Goal: Task Accomplishment & Management: Manage account settings

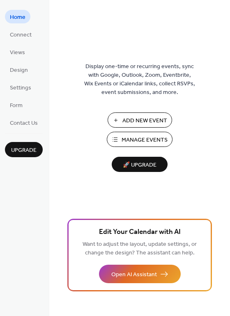
click at [130, 140] on span "Manage Events" at bounding box center [144, 140] width 46 height 9
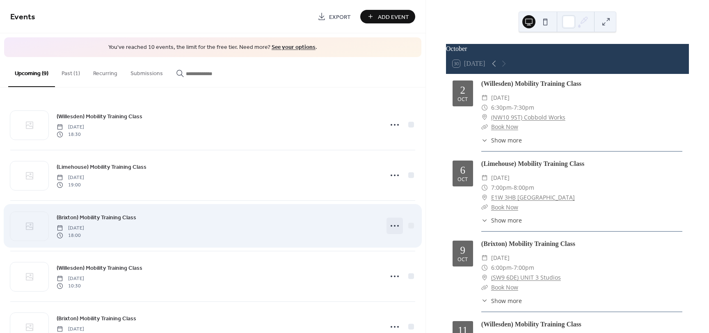
click at [391, 226] on icon at bounding box center [394, 225] width 13 height 13
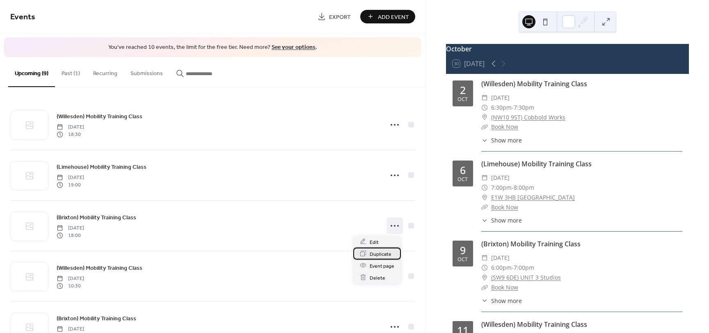
click at [370, 256] on span "Duplicate" at bounding box center [381, 253] width 22 height 9
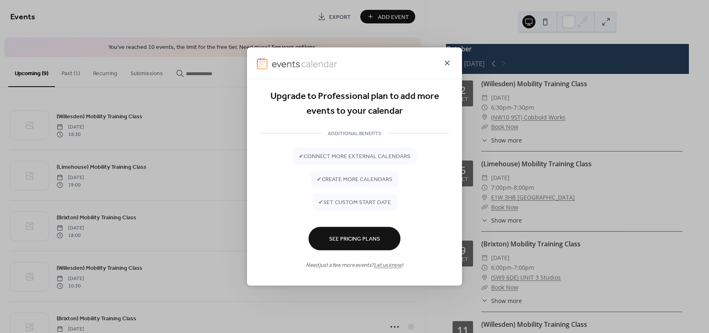
click at [447, 62] on icon at bounding box center [447, 62] width 5 height 5
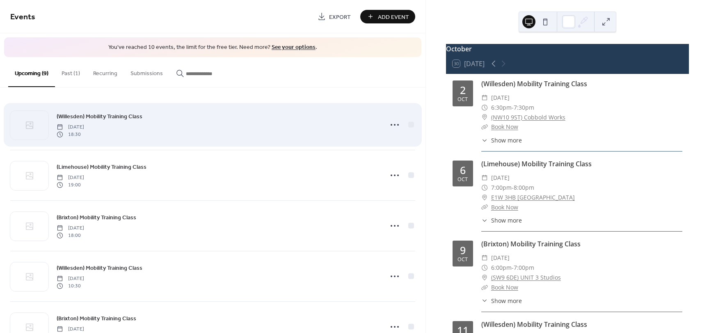
scroll to position [233, 0]
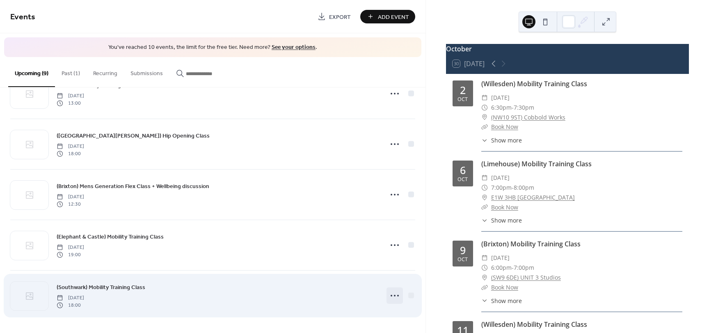
click at [390, 295] on icon at bounding box center [394, 295] width 13 height 13
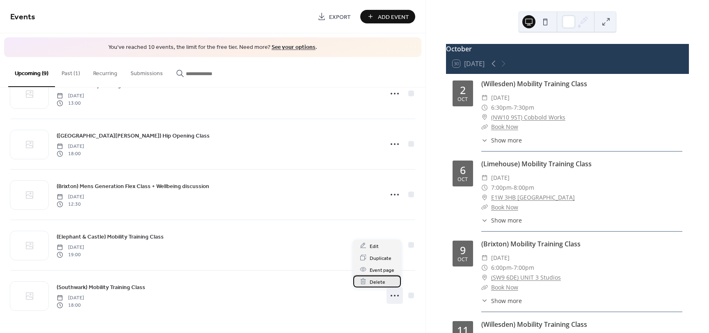
click at [378, 282] on span "Delete" at bounding box center [378, 281] width 16 height 9
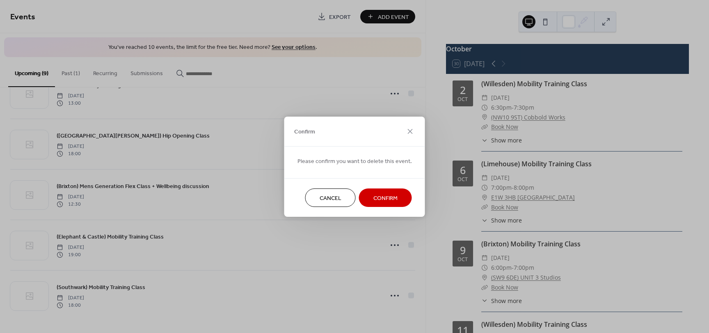
click at [377, 199] on span "Confirm" at bounding box center [385, 198] width 24 height 9
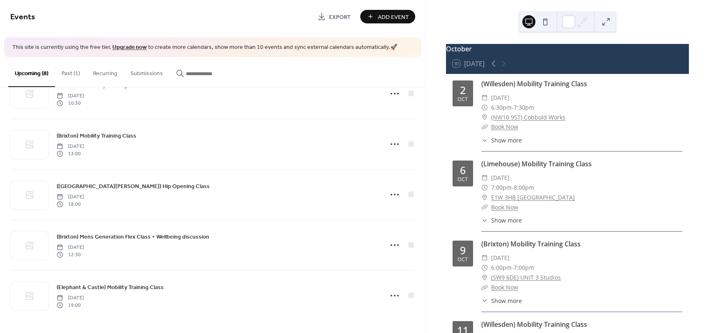
scroll to position [183, 0]
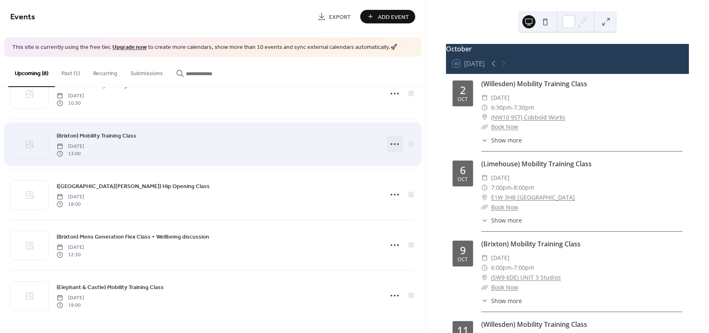
click at [394, 143] on circle at bounding box center [395, 144] width 2 height 2
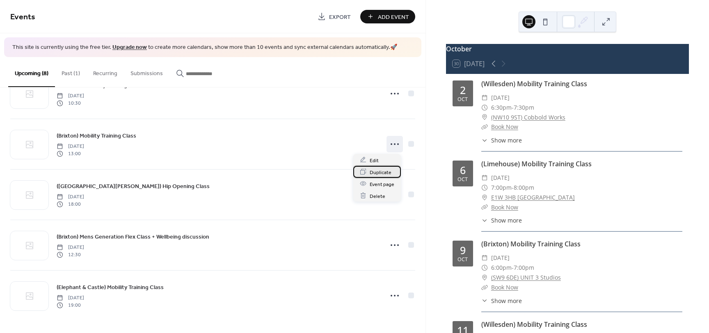
click at [364, 174] on icon at bounding box center [363, 171] width 7 height 7
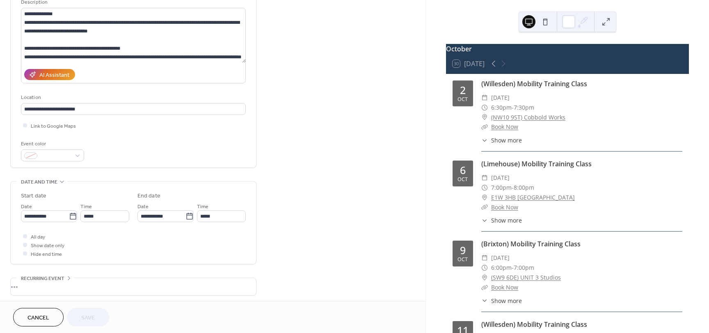
scroll to position [87, 0]
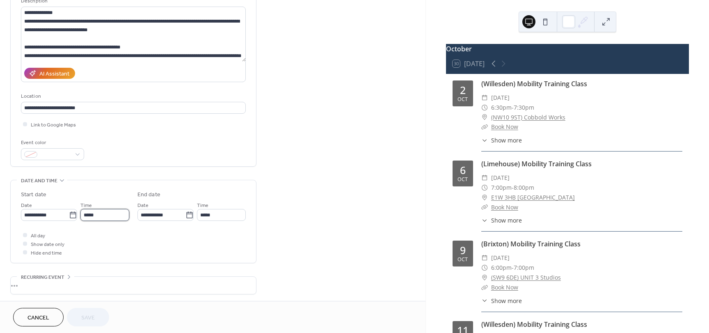
click at [110, 214] on input "*****" at bounding box center [104, 215] width 49 height 12
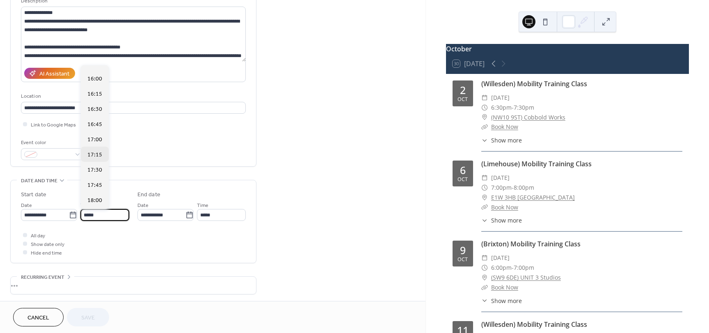
scroll to position [969, 0]
click at [94, 195] on span "18:00" at bounding box center [94, 197] width 15 height 9
type input "*****"
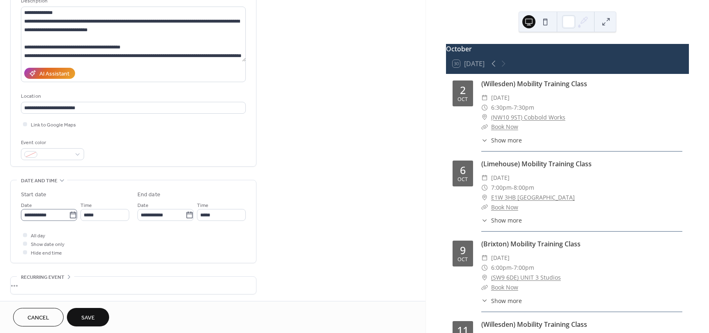
click at [70, 213] on icon at bounding box center [73, 214] width 6 height 7
click at [67, 213] on input "**********" at bounding box center [45, 215] width 48 height 12
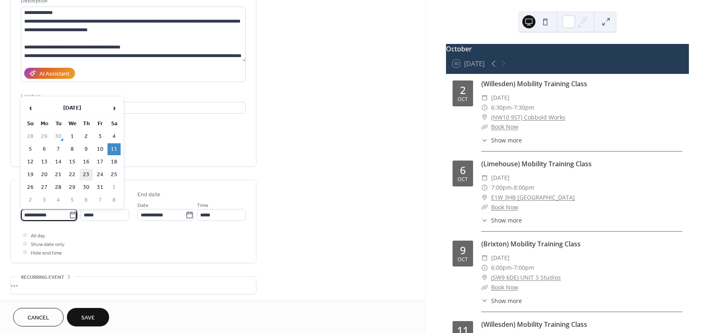
click at [85, 175] on td "23" at bounding box center [86, 175] width 13 height 12
type input "**********"
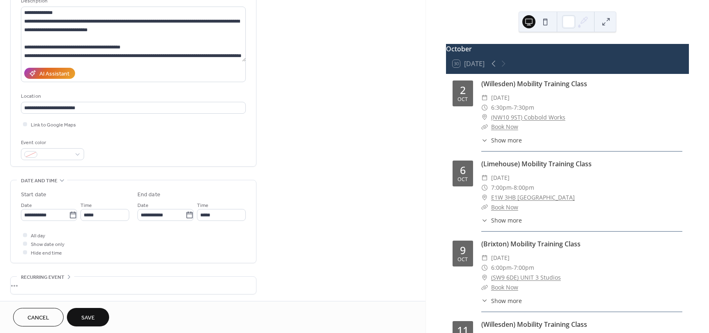
click at [98, 314] on button "Save" at bounding box center [88, 317] width 42 height 18
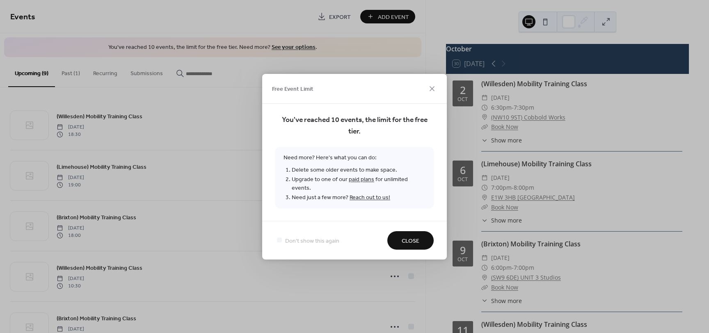
click at [402, 245] on div "Don't show this again Close" at bounding box center [354, 240] width 185 height 39
click at [401, 240] on button "Close" at bounding box center [410, 240] width 46 height 18
